Goal: Find contact information: Find contact information

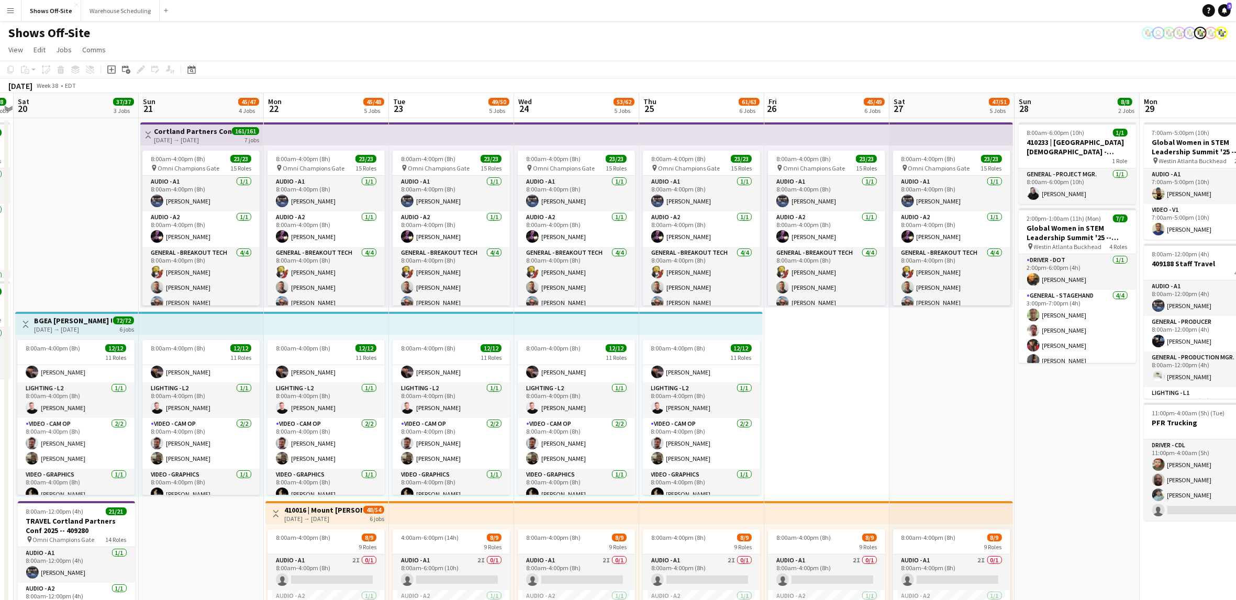
scroll to position [0, 224]
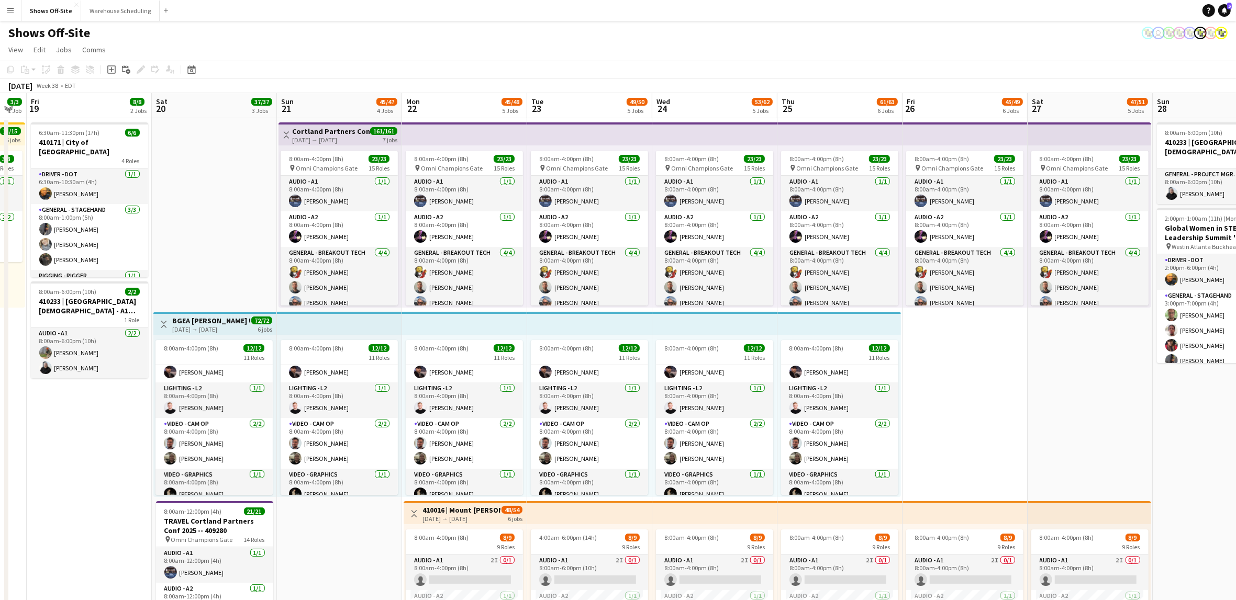
drag, startPoint x: 972, startPoint y: 420, endPoint x: 1251, endPoint y: 488, distance: 286.7
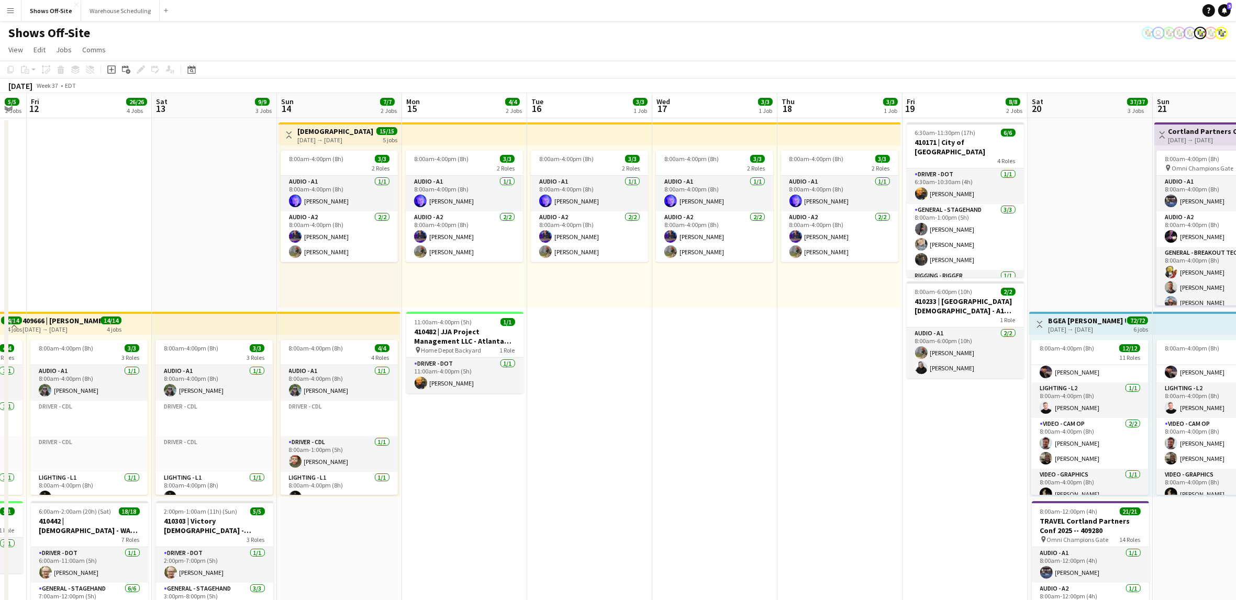
scroll to position [0, 280]
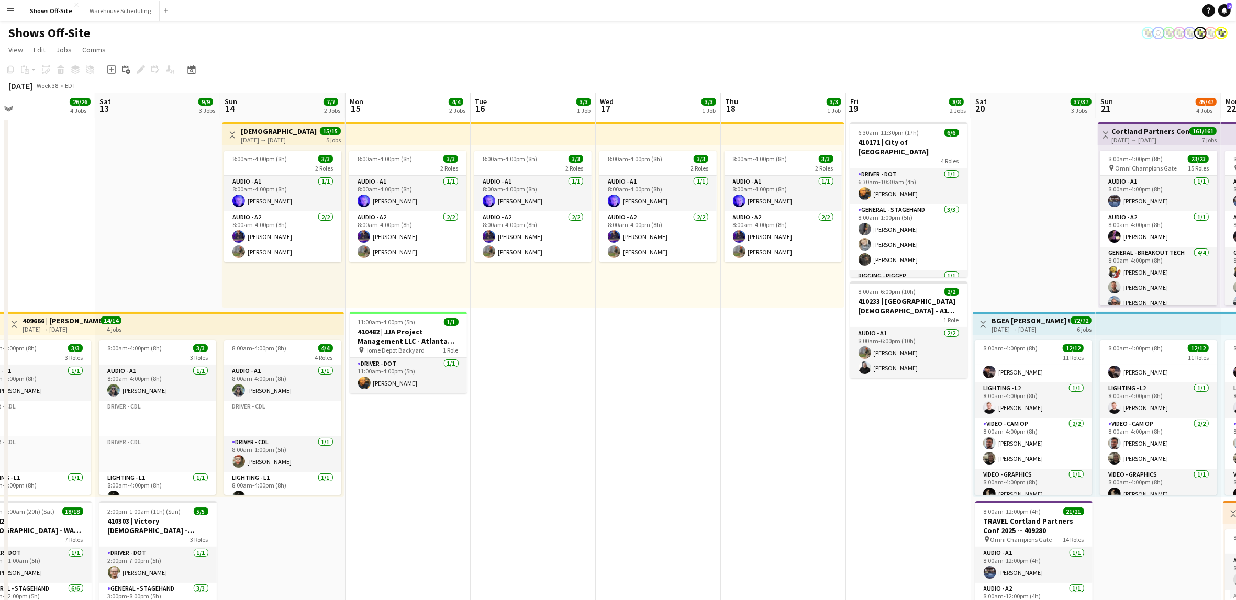
drag, startPoint x: 66, startPoint y: 464, endPoint x: 1011, endPoint y: 500, distance: 945.6
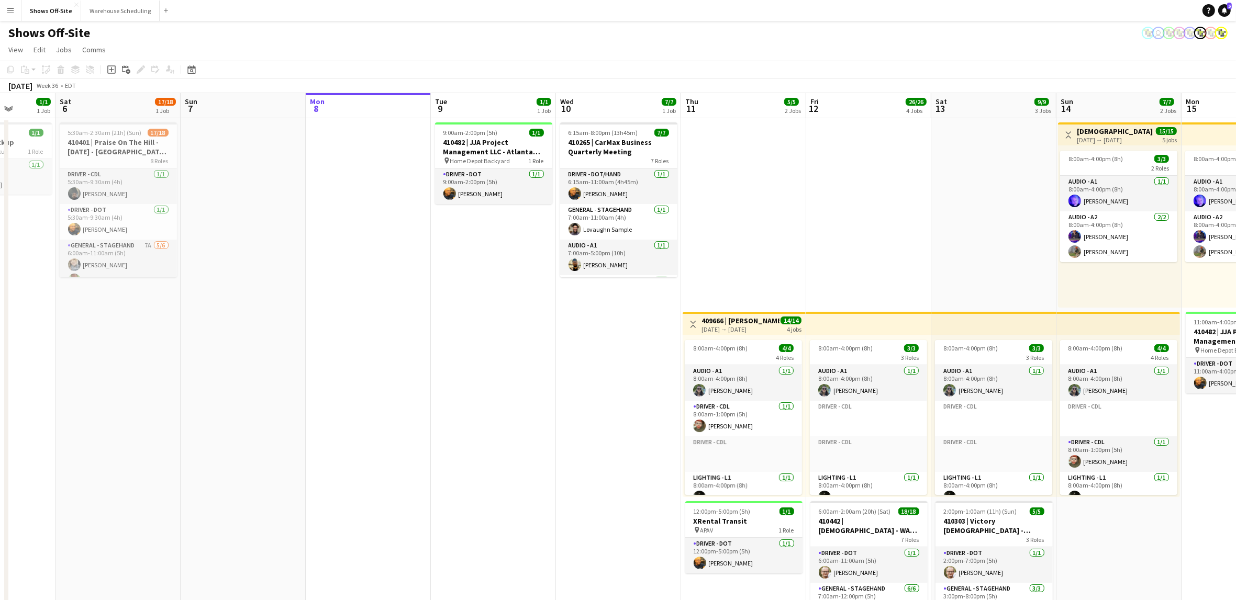
scroll to position [0, 218]
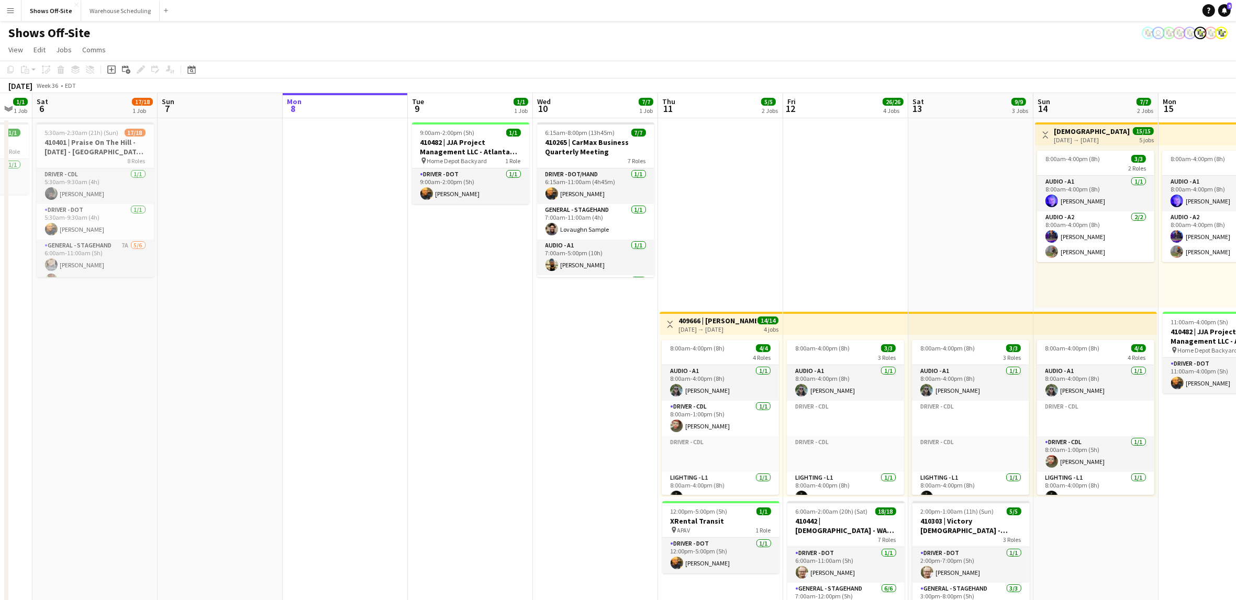
drag, startPoint x: 600, startPoint y: 486, endPoint x: 1238, endPoint y: 447, distance: 639.4
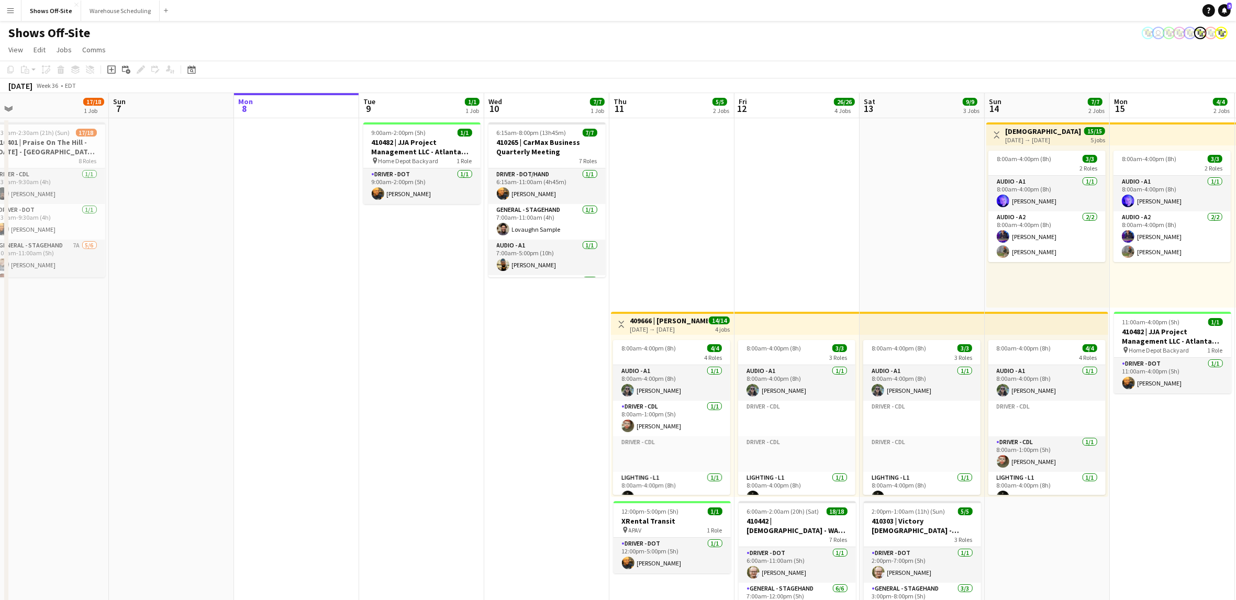
scroll to position [0, 420]
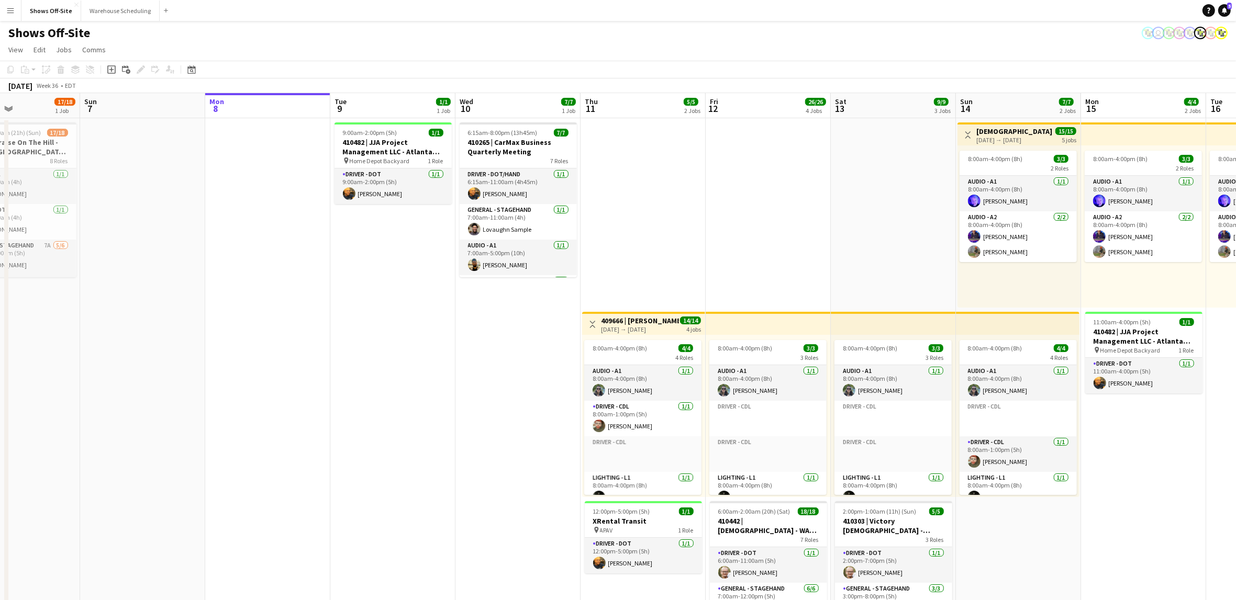
drag, startPoint x: 485, startPoint y: 390, endPoint x: 397, endPoint y: 380, distance: 88.6
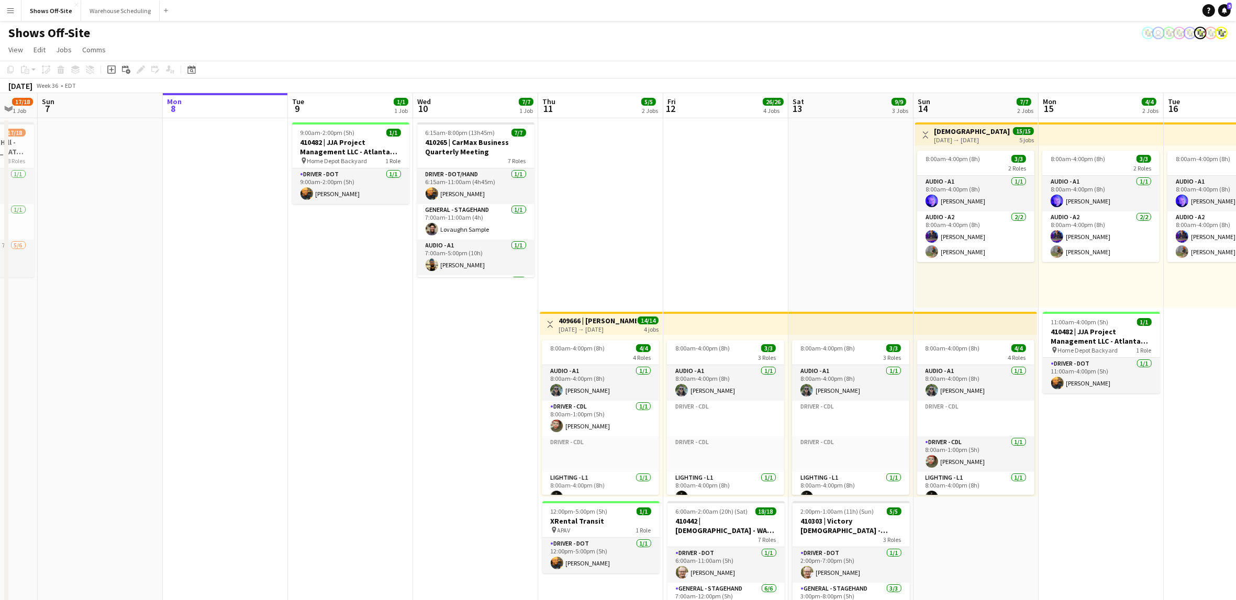
scroll to position [0, 339]
drag, startPoint x: 438, startPoint y: 353, endPoint x: 407, endPoint y: 345, distance: 32.4
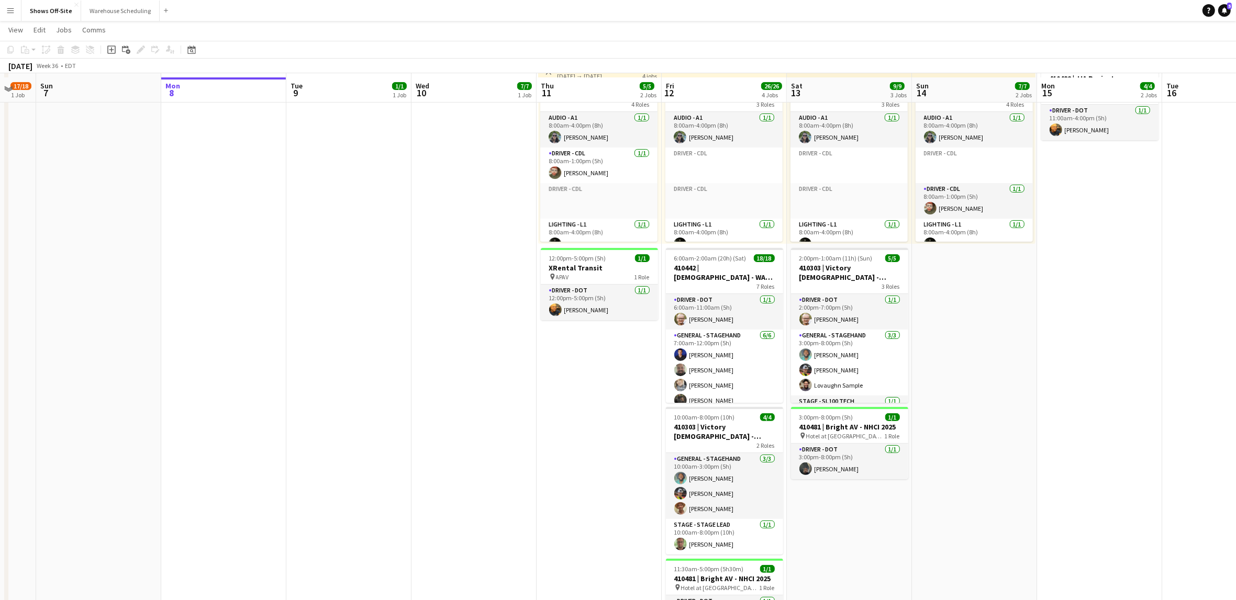
scroll to position [257, 0]
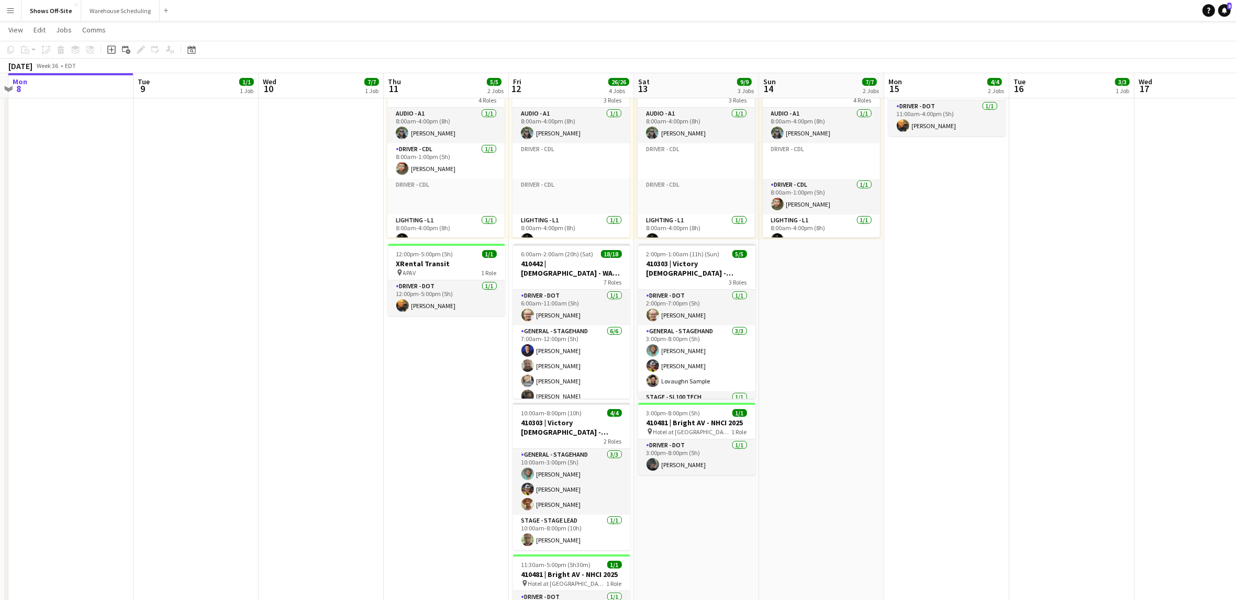
drag, startPoint x: 613, startPoint y: 399, endPoint x: 459, endPoint y: 366, distance: 157.4
click at [459, 366] on app-calendar-viewport "Fri 5 1/1 1 Job Sat 6 17/18 1 Job Sun 7 Mon 8 Tue 9 1/1 1 Job Wed 10 7/7 1 Job …" at bounding box center [618, 400] width 1236 height 1233
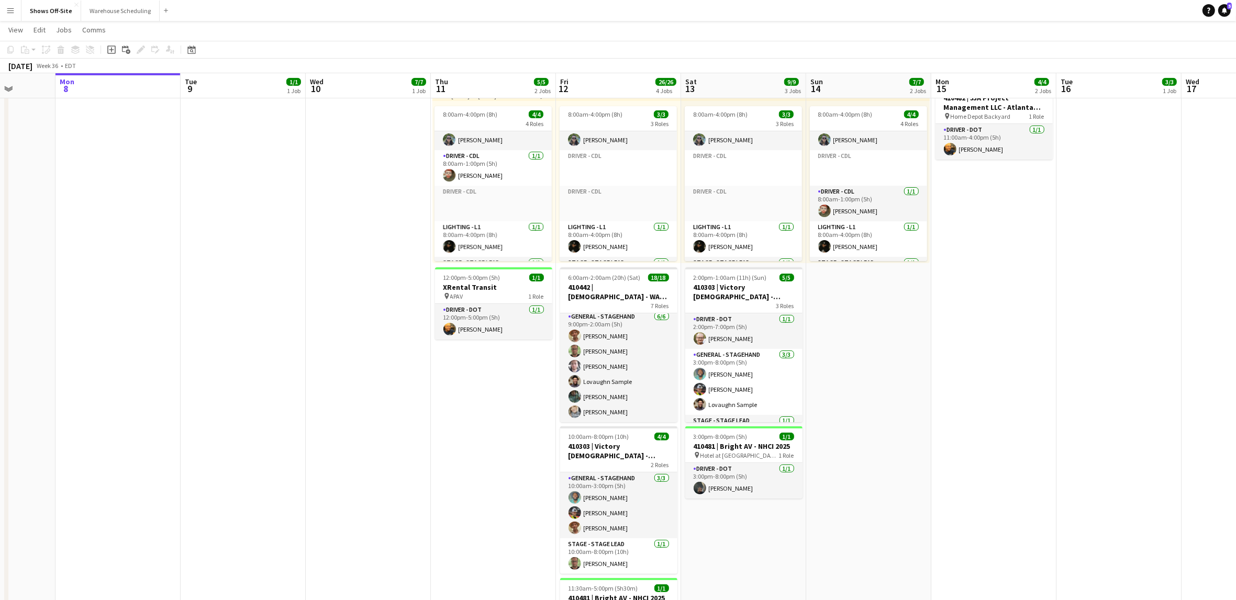
scroll to position [0, 317]
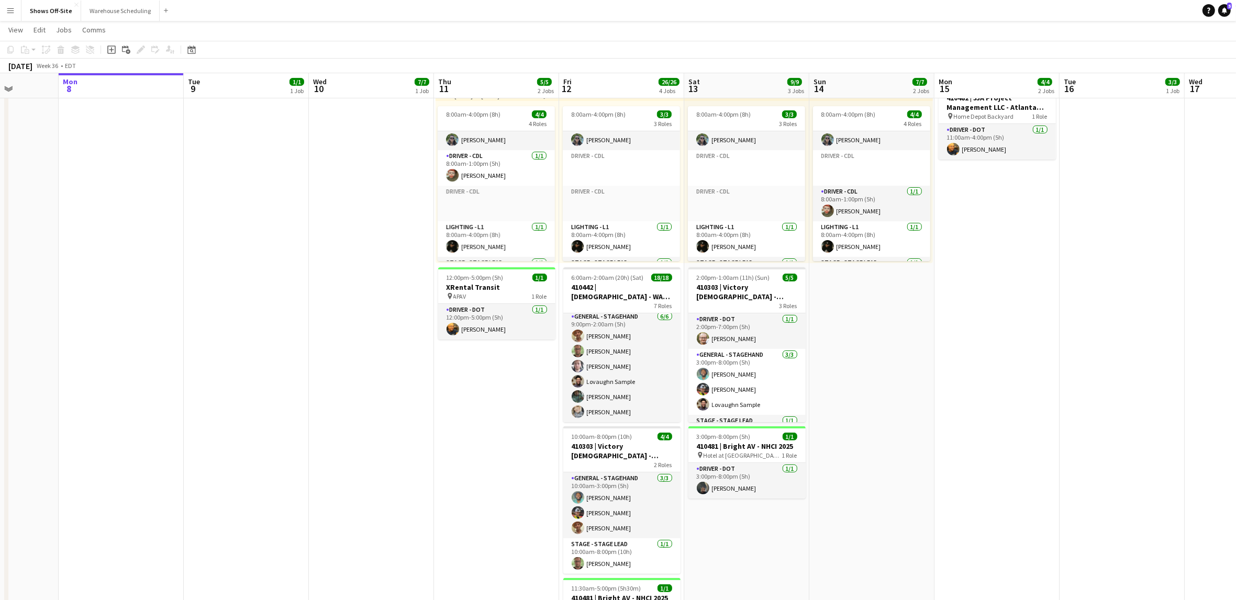
drag, startPoint x: 293, startPoint y: 369, endPoint x: 343, endPoint y: 380, distance: 52.0
click at [343, 380] on app-calendar-viewport "Fri 5 1/1 1 Job Sat 6 17/18 1 Job Sun 7 Mon 8 Tue 9 1/1 1 Job Wed 10 7/7 1 Job …" at bounding box center [618, 424] width 1236 height 1233
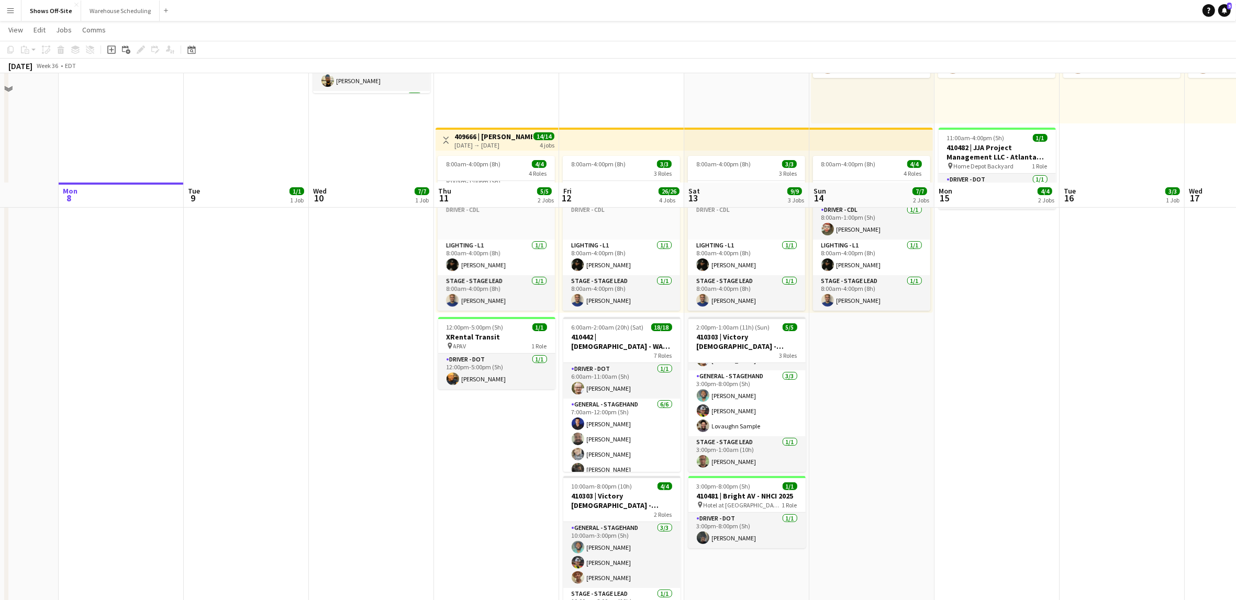
scroll to position [372, 0]
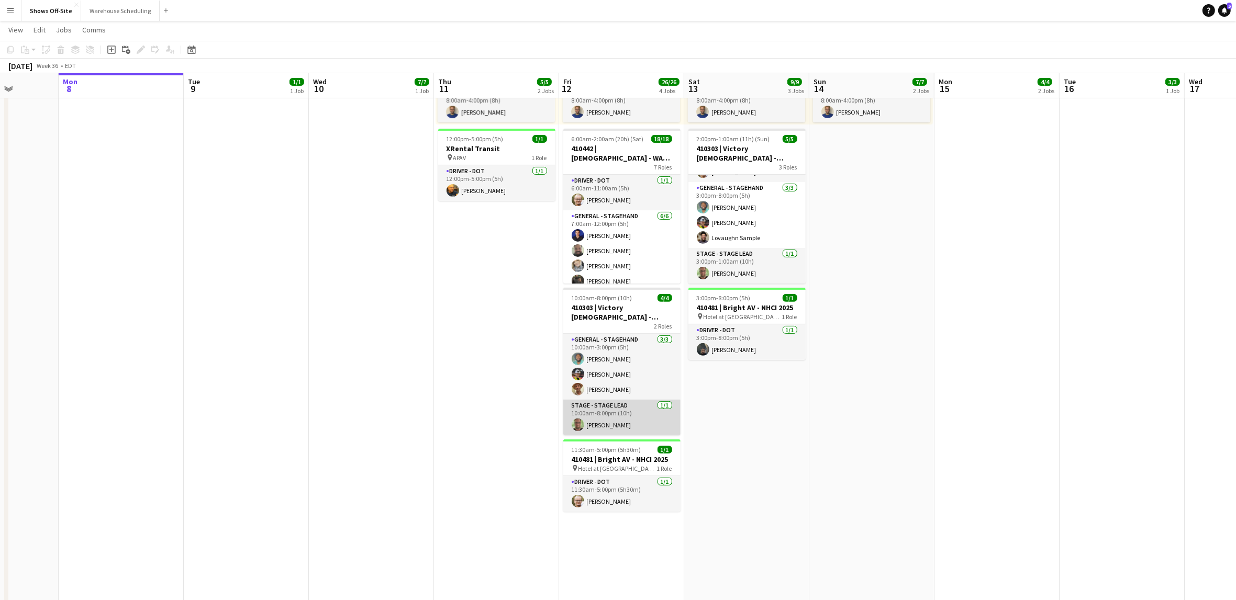
click at [627, 426] on app-card-role "Stage - Stage Lead [DATE] 10:00am-8:00pm (10h) [PERSON_NAME]" at bounding box center [621, 418] width 117 height 36
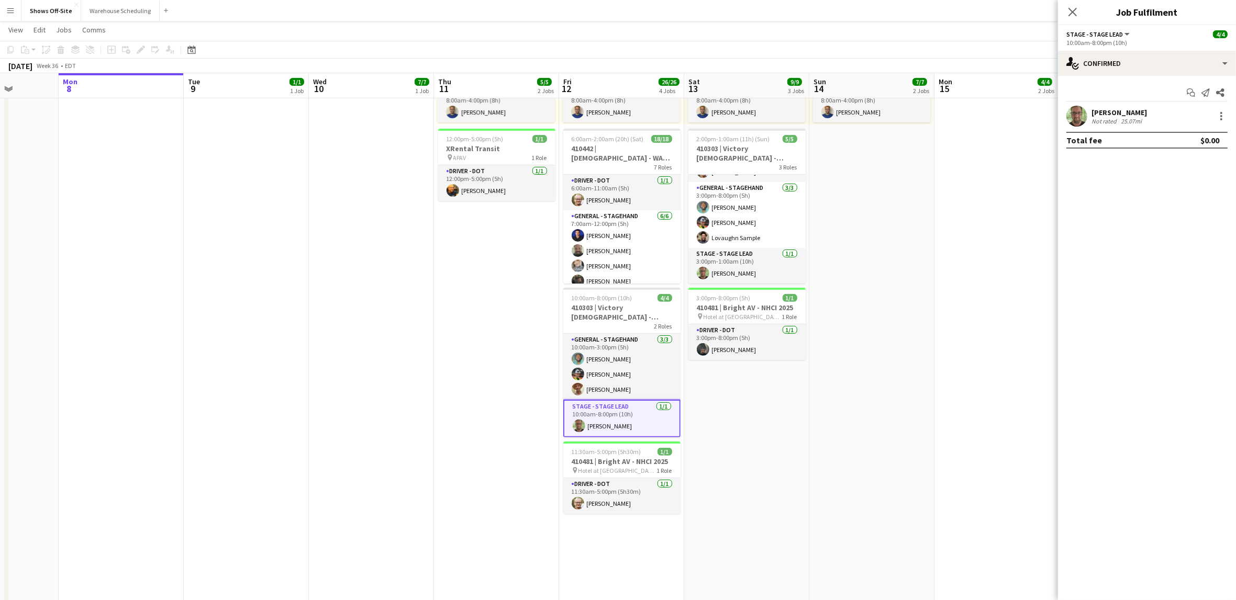
click at [1128, 117] on div "25.07mi" at bounding box center [1131, 121] width 25 height 8
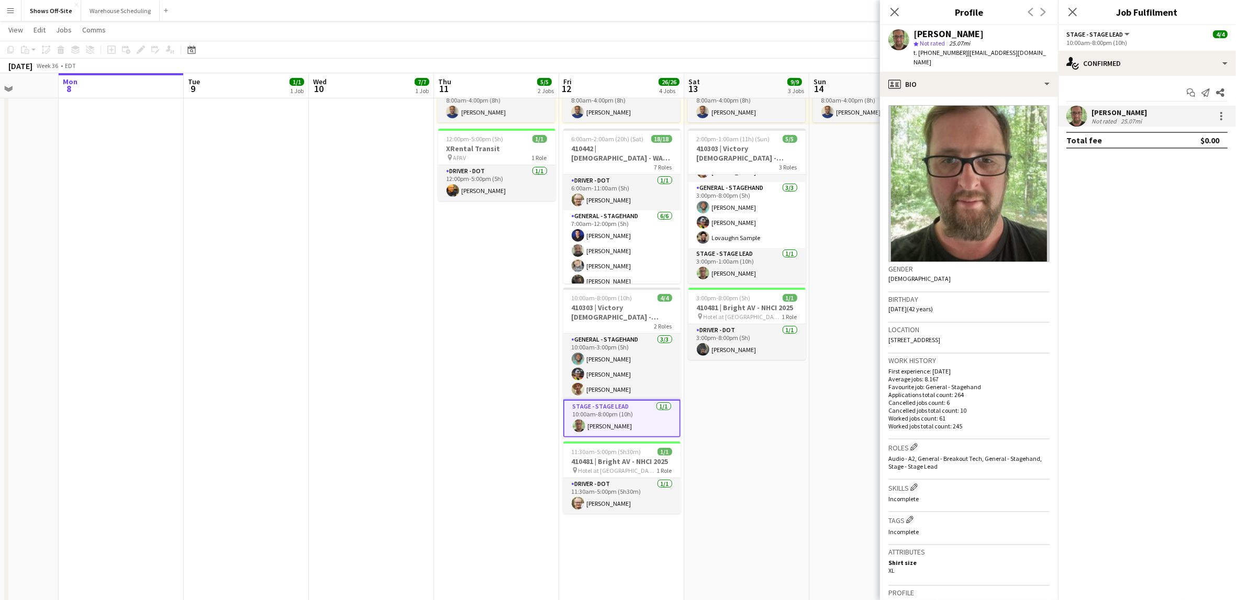
click at [956, 52] on span "t. [PHONE_NUMBER]" at bounding box center [941, 53] width 54 height 8
click at [944, 54] on span "t. [PHONE_NUMBER]" at bounding box center [941, 53] width 54 height 8
copy span "17704029972"
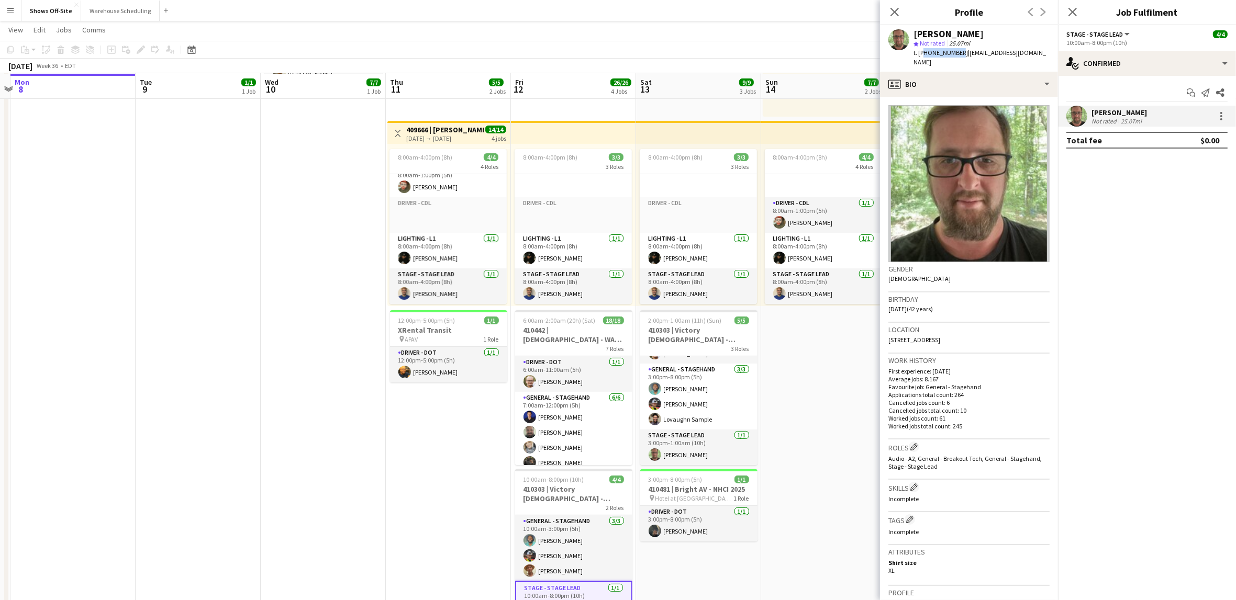
scroll to position [0, 367]
drag, startPoint x: 453, startPoint y: 479, endPoint x: 402, endPoint y: 465, distance: 52.9
click at [403, 465] on app-calendar-viewport "Fri 5 1/1 1 Job Sat 6 17/18 1 Job Sun 7 Mon 8 Tue 9 1/1 1 Job Wed 10 7/7 1 Job …" at bounding box center [618, 467] width 1236 height 1233
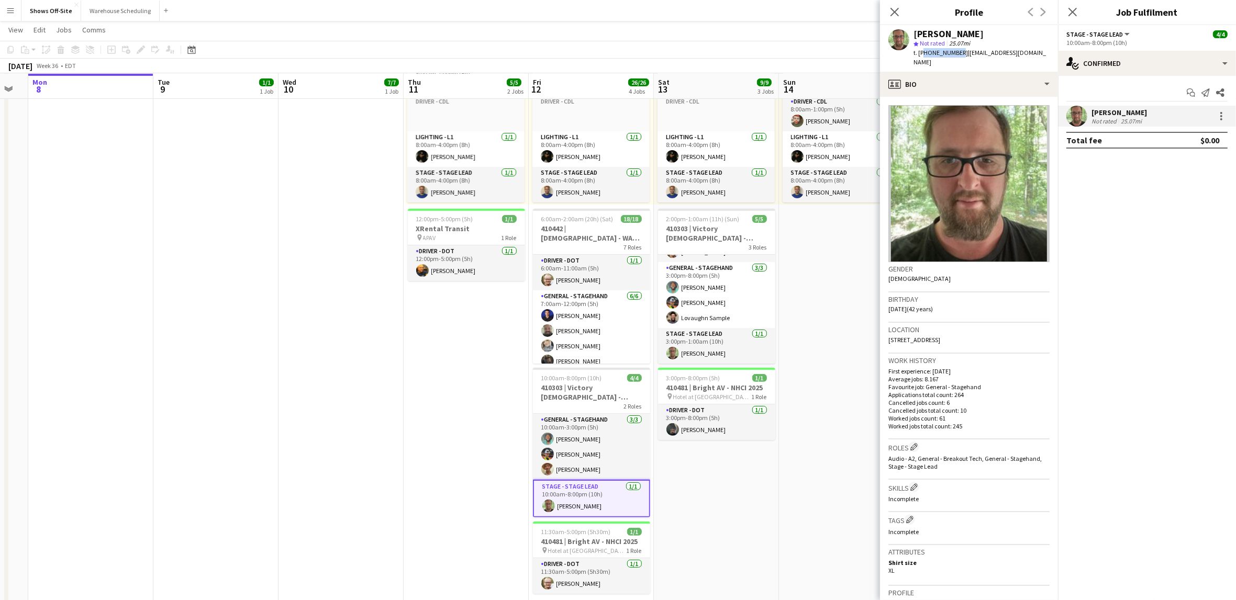
scroll to position [0, 346]
drag, startPoint x: 368, startPoint y: 390, endPoint x: 388, endPoint y: 393, distance: 21.3
click at [388, 393] on app-calendar-viewport "Fri 5 1/1 1 Job Sat 6 17/18 1 Job Sun 7 Mon 8 Tue 9 1/1 1 Job Wed 10 7/7 1 Job …" at bounding box center [618, 365] width 1236 height 1233
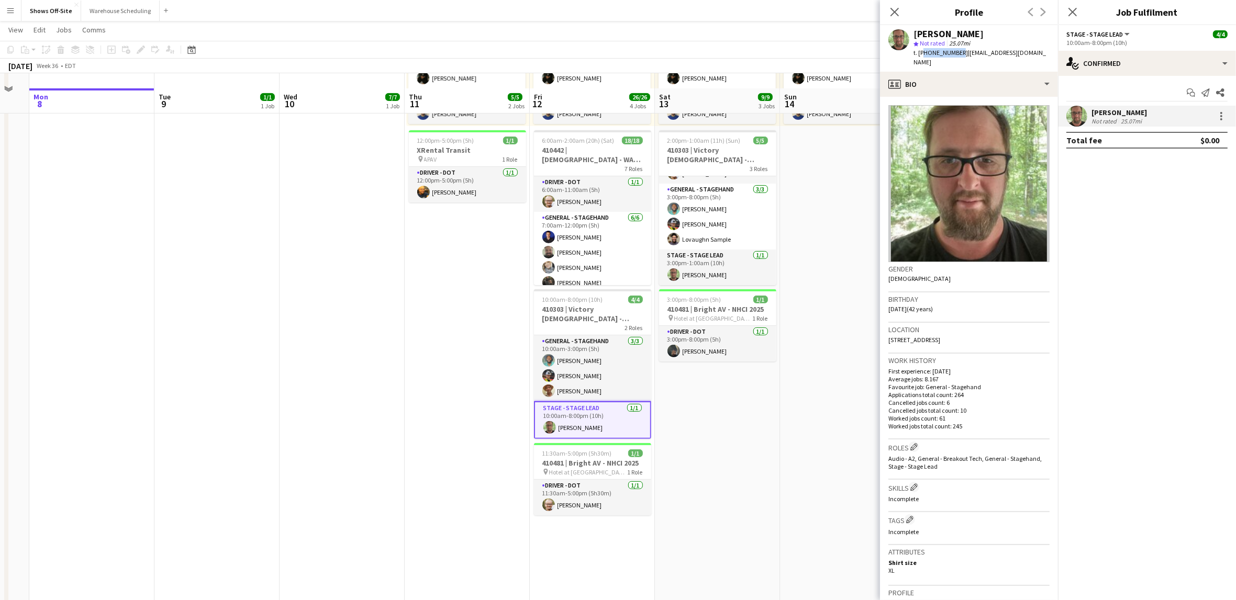
scroll to position [385, 0]
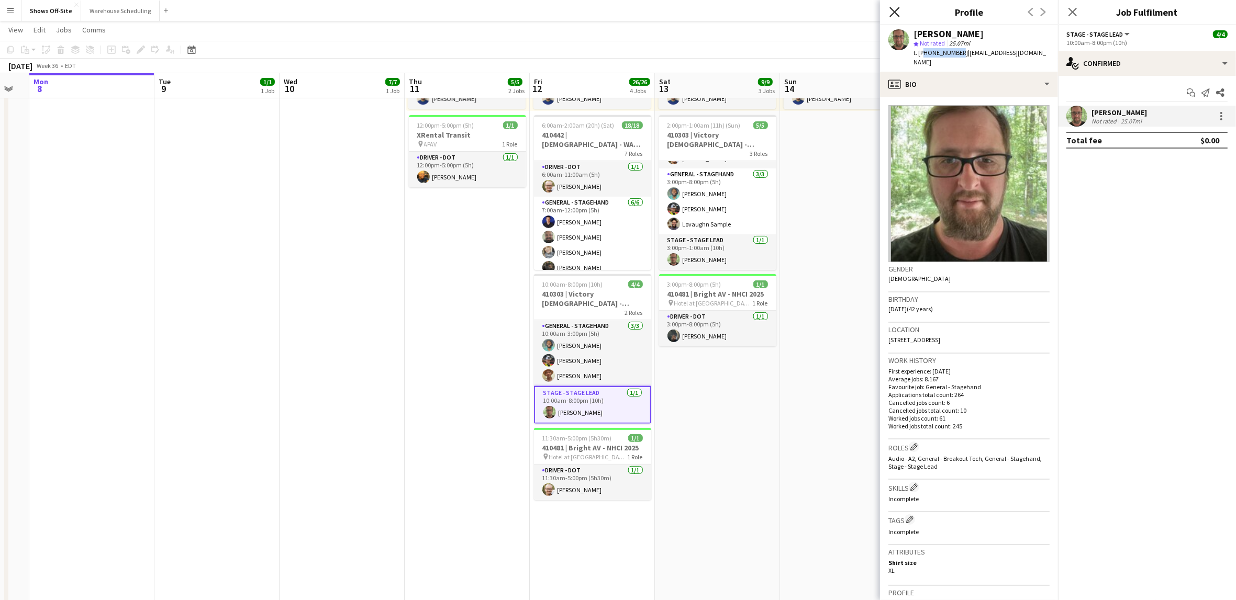
click at [893, 9] on icon at bounding box center [894, 12] width 10 height 10
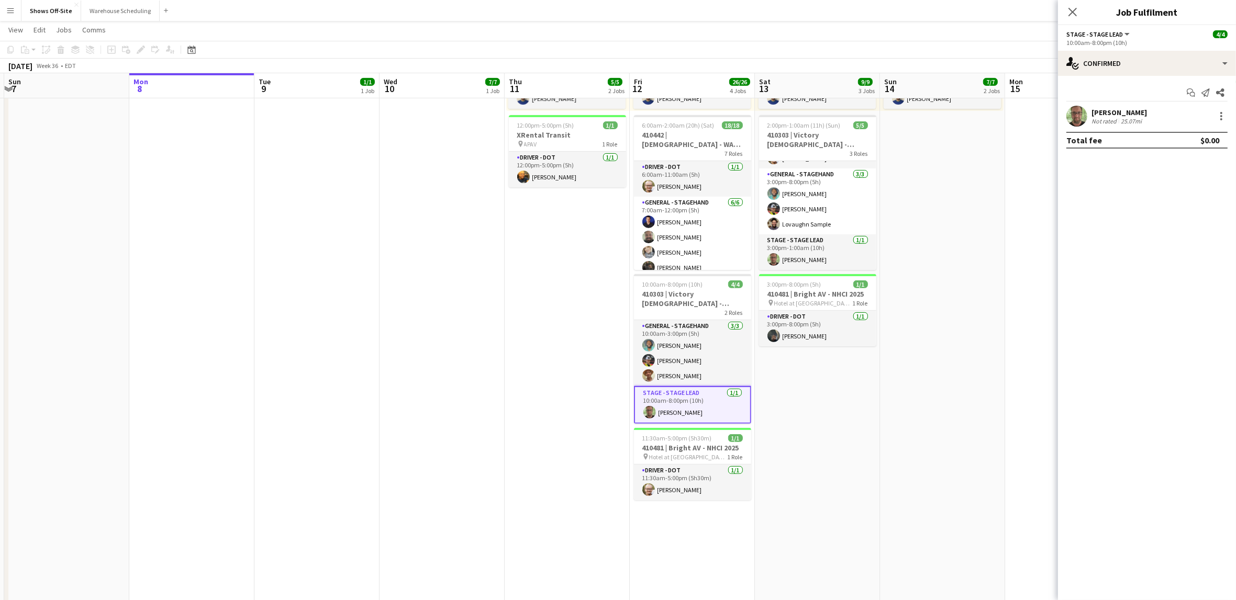
drag, startPoint x: 243, startPoint y: 295, endPoint x: 351, endPoint y: 311, distance: 109.7
click at [346, 311] on app-calendar-viewport "Fri 5 1/1 1 Job Sat 6 17/18 1 Job Sun 7 Mon 8 Tue 9 1/1 1 Job Wed 10 7/7 1 Job …" at bounding box center [618, 272] width 1236 height 1233
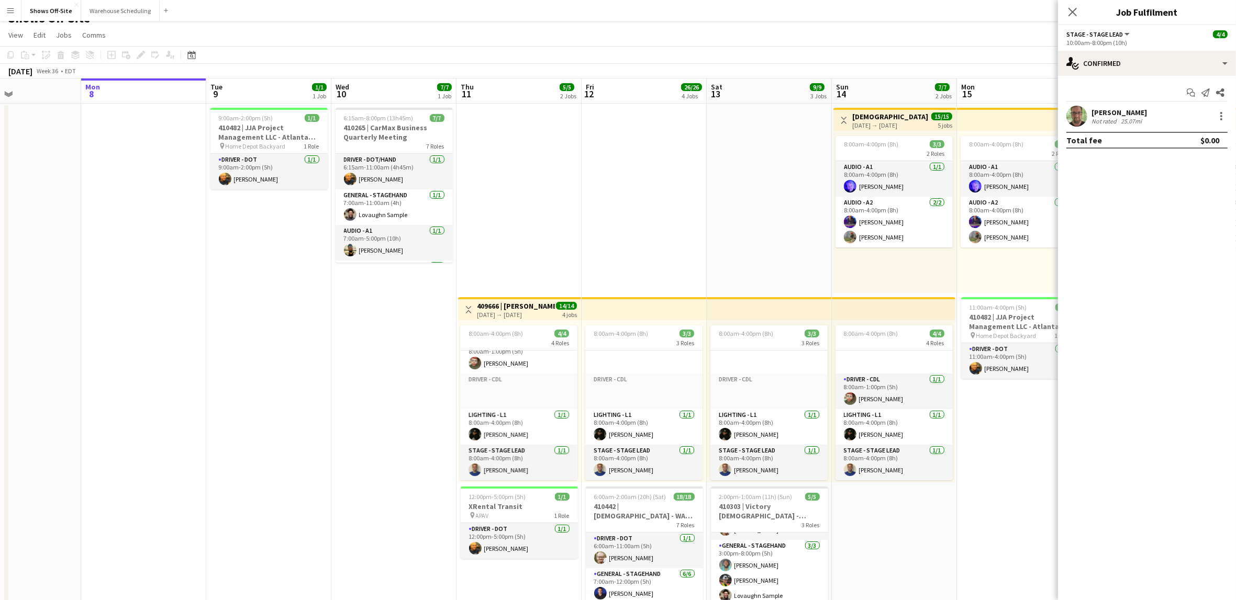
scroll to position [0, 296]
drag, startPoint x: 1003, startPoint y: 544, endPoint x: 950, endPoint y: 547, distance: 52.9
